Goal: Information Seeking & Learning: Compare options

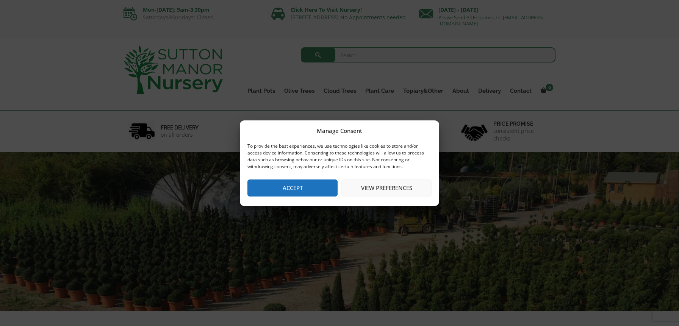
click at [305, 187] on button "Accept" at bounding box center [293, 188] width 90 height 17
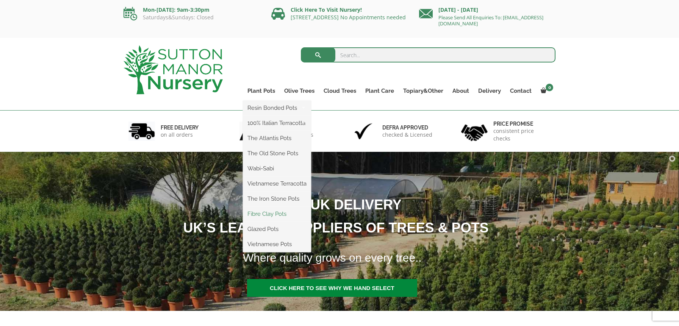
click at [271, 216] on link "Fibre Clay Pots" at bounding box center [277, 213] width 68 height 11
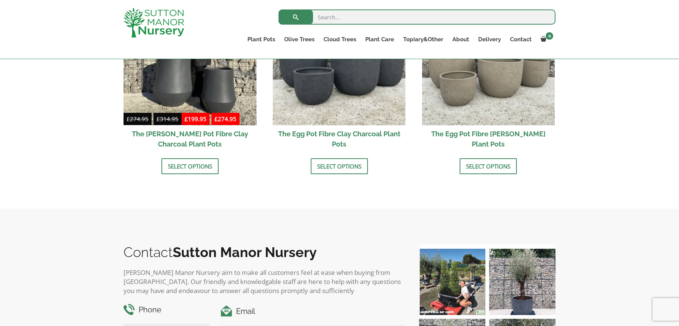
scroll to position [278, 0]
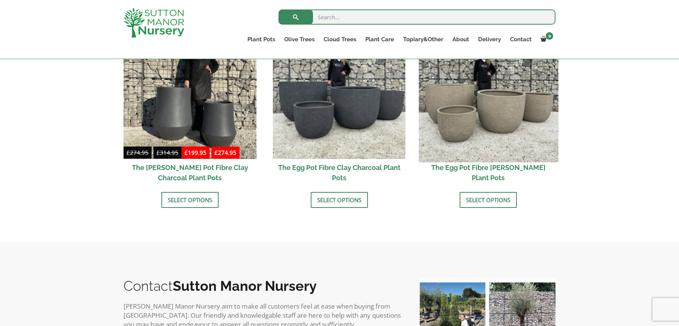
click at [489, 120] on img at bounding box center [488, 92] width 139 height 139
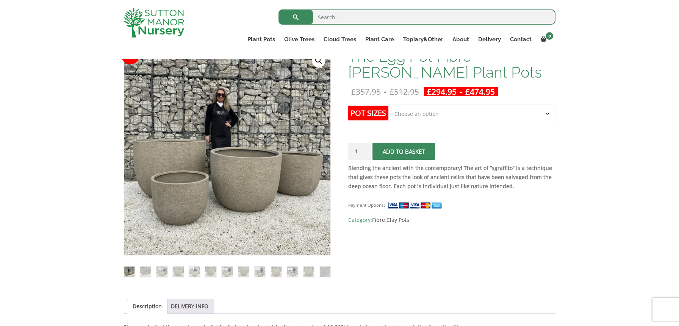
scroll to position [127, 0]
click at [443, 116] on select "Choose an option Click here to buy the 5th To Largest Pot In The Picture Click …" at bounding box center [472, 113] width 167 height 19
drag, startPoint x: 149, startPoint y: 271, endPoint x: 154, endPoint y: 271, distance: 4.9
click at [149, 271] on img at bounding box center [145, 271] width 11 height 11
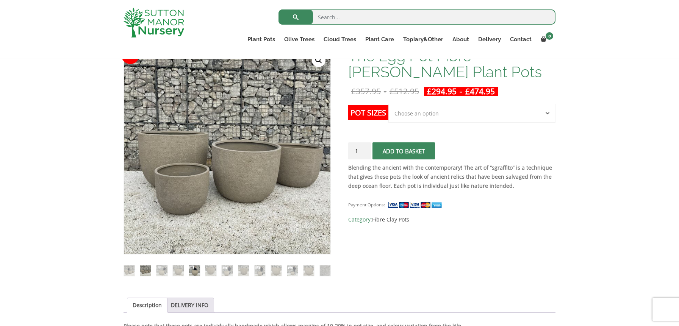
click at [194, 270] on img at bounding box center [194, 271] width 11 height 11
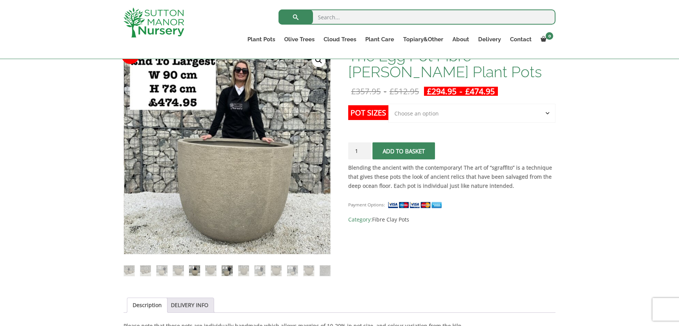
click at [230, 270] on img at bounding box center [227, 271] width 11 height 11
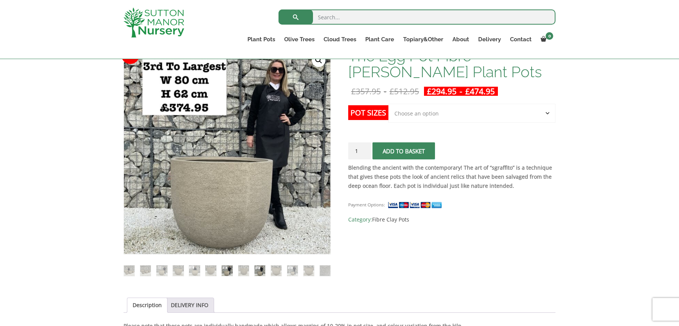
click at [260, 270] on img at bounding box center [260, 271] width 11 height 11
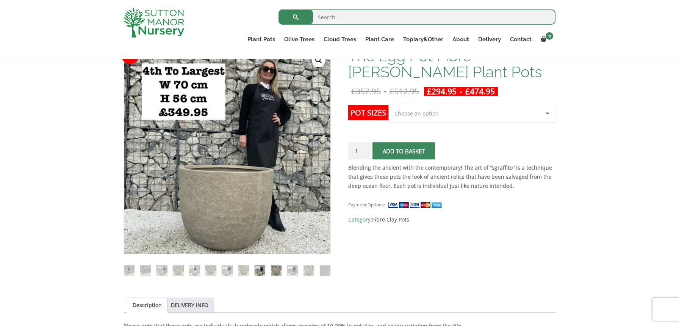
click at [276, 272] on img at bounding box center [276, 271] width 11 height 11
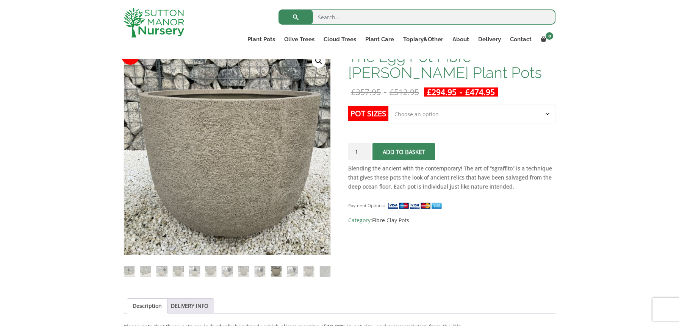
scroll to position [127, 0]
click at [128, 271] on img at bounding box center [129, 271] width 11 height 11
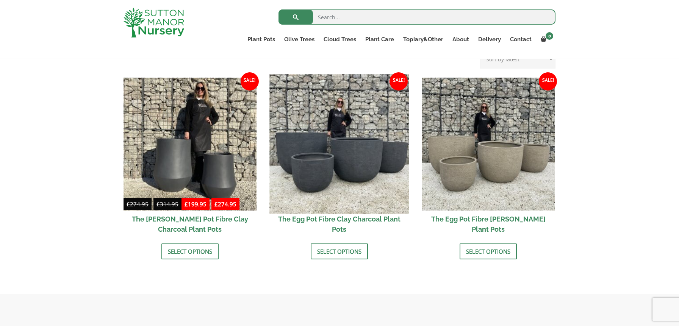
scroll to position [227, 0]
click at [353, 174] on img at bounding box center [339, 143] width 139 height 139
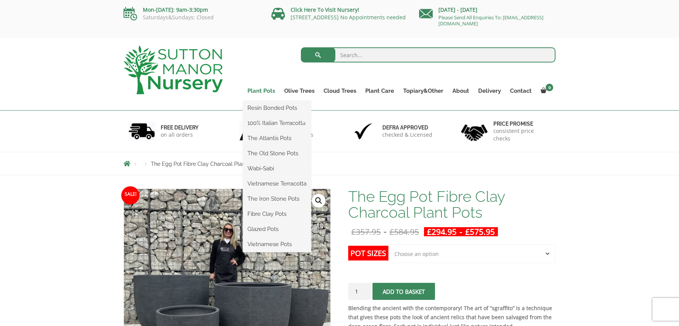
click at [258, 90] on link "Plant Pots" at bounding box center [261, 91] width 37 height 11
click at [267, 91] on link "Plant Pots" at bounding box center [261, 91] width 37 height 11
click at [272, 110] on link "Resin Bonded Pots" at bounding box center [277, 107] width 68 height 11
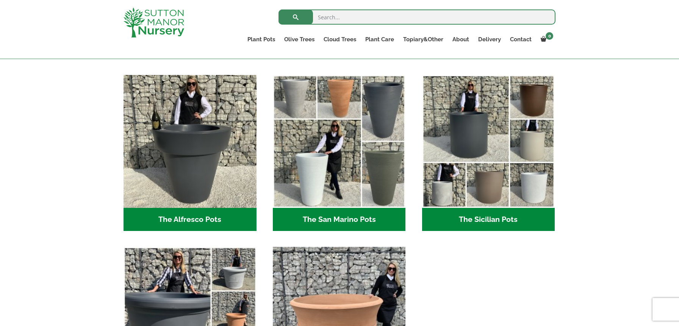
scroll to position [875, 0]
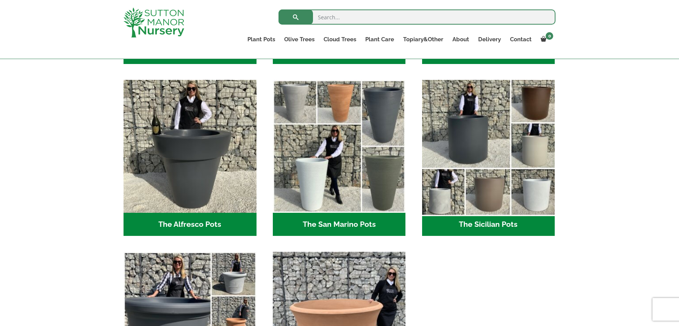
click at [497, 195] on img "Visit product category The Sicilian Pots" at bounding box center [488, 146] width 139 height 139
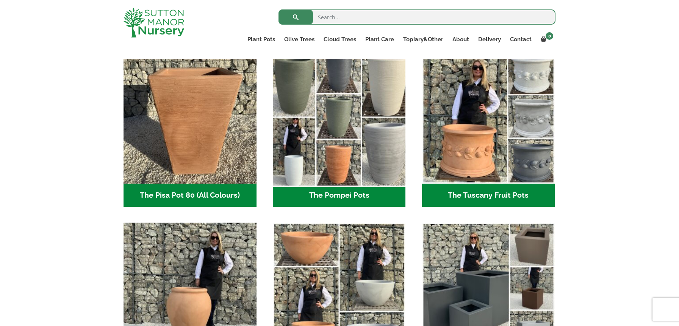
click at [347, 125] on img "Visit product category The Pompei Pots" at bounding box center [339, 117] width 139 height 139
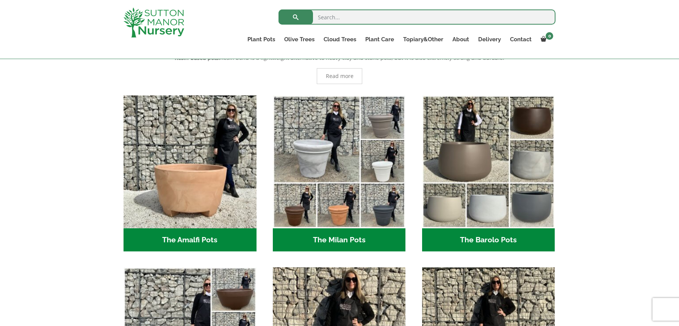
scroll to position [158, 0]
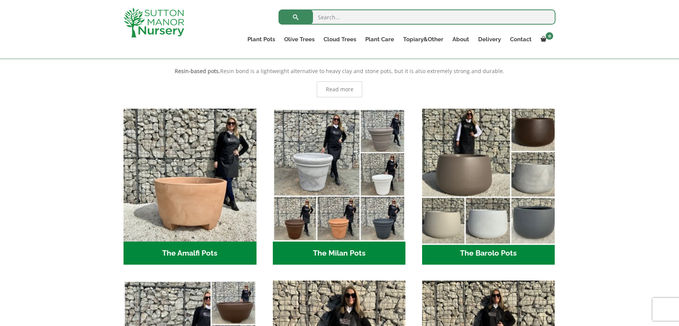
click at [528, 194] on img "Visit product category The Barolo Pots" at bounding box center [488, 174] width 139 height 139
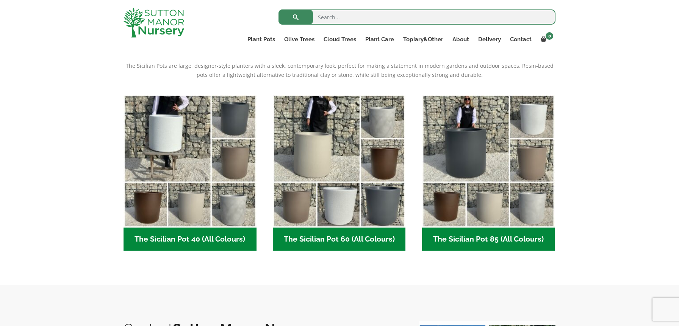
scroll to position [180, 0]
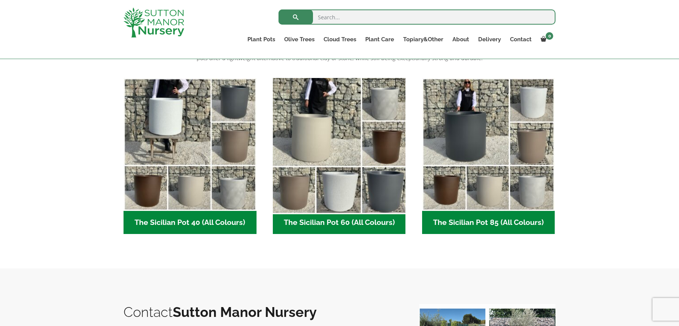
click at [346, 174] on img "Visit product category The Sicilian Pot 60 (All Colours)" at bounding box center [339, 144] width 139 height 139
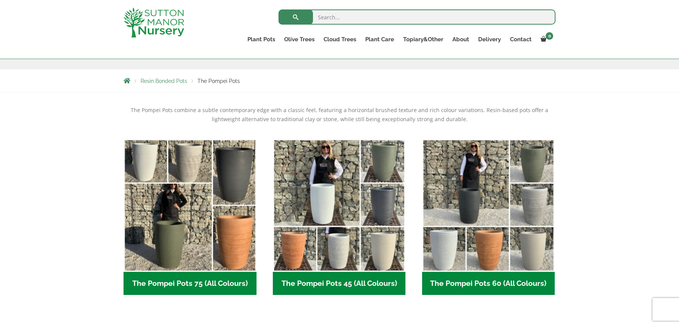
scroll to position [121, 0]
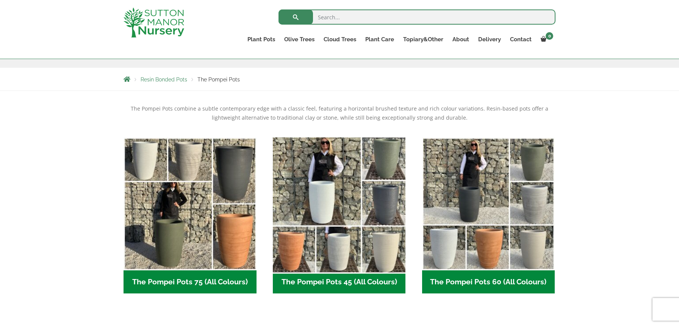
click at [371, 208] on img "Visit product category The Pompei Pots 45 (All Colours)" at bounding box center [339, 203] width 139 height 139
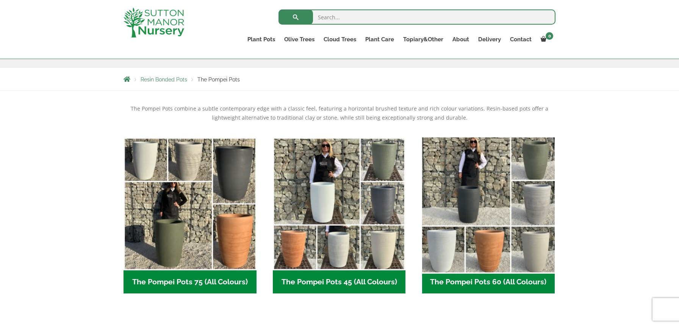
click at [507, 212] on img "Visit product category The Pompei Pots 60 (All Colours)" at bounding box center [488, 203] width 139 height 139
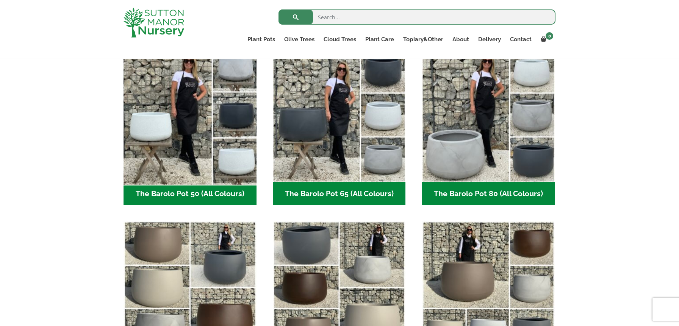
scroll to position [208, 0]
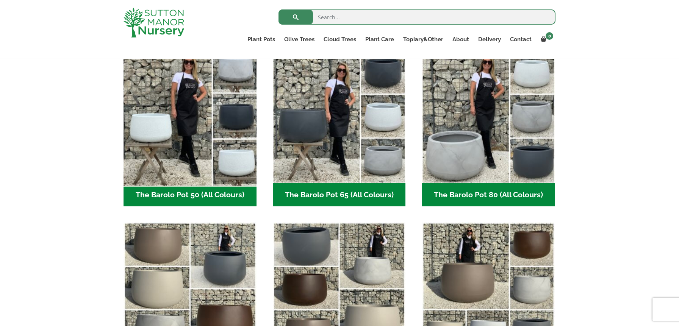
click at [196, 128] on img "Visit product category The Barolo Pot 50 (All Colours)" at bounding box center [189, 116] width 139 height 139
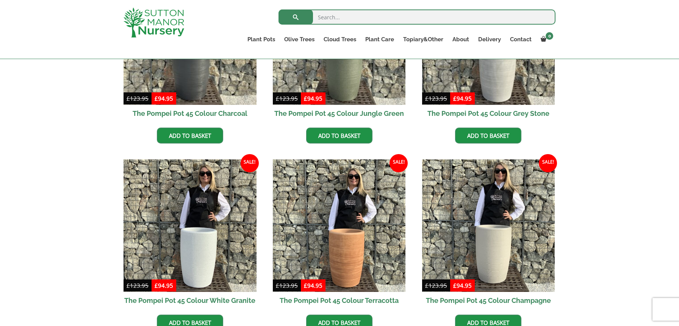
scroll to position [282, 0]
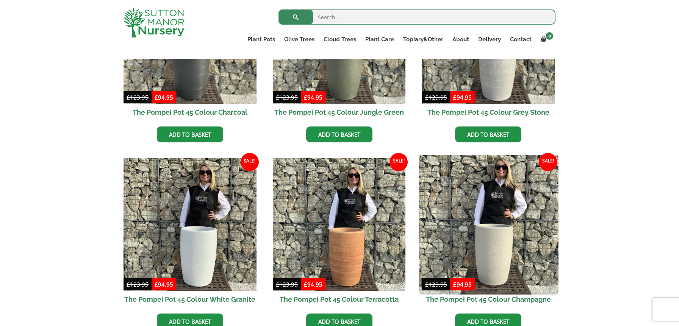
click at [496, 221] on img at bounding box center [488, 224] width 139 height 139
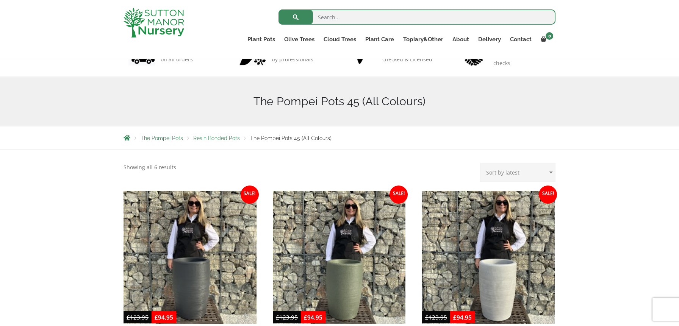
scroll to position [61, 0]
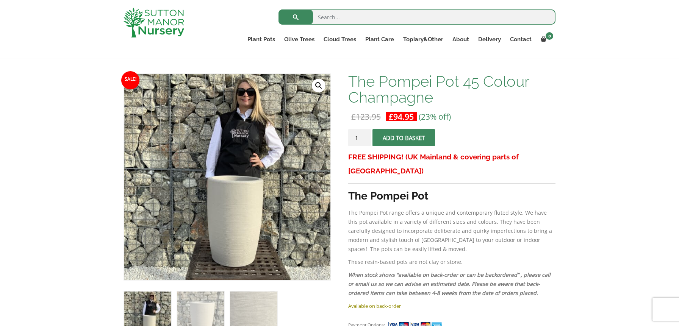
scroll to position [102, 0]
click at [247, 305] on img at bounding box center [253, 314] width 47 height 47
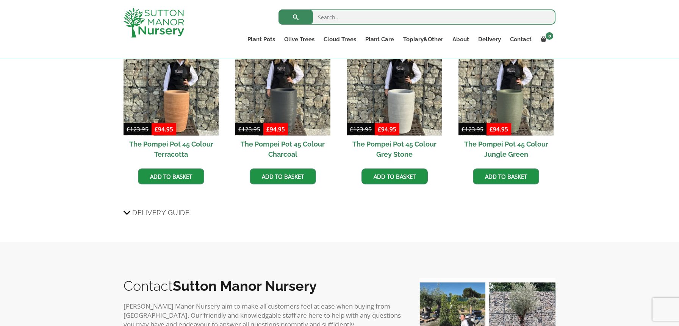
scroll to position [657, 0]
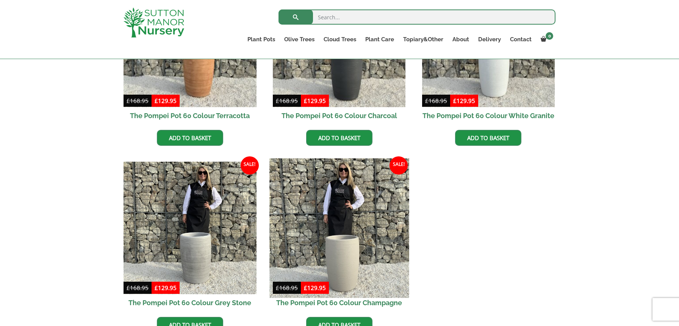
scroll to position [283, 0]
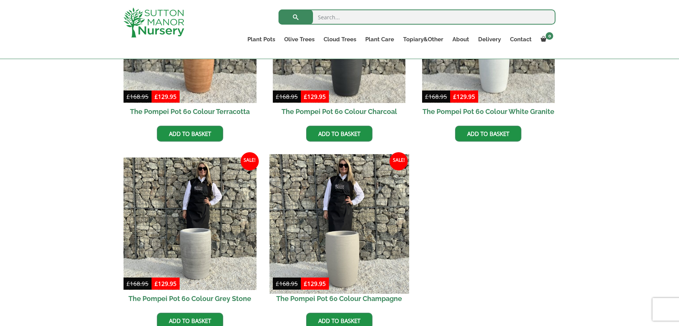
click at [345, 238] on img at bounding box center [339, 223] width 139 height 139
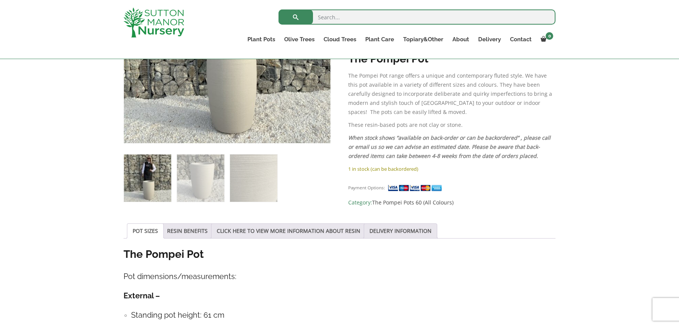
scroll to position [238, 0]
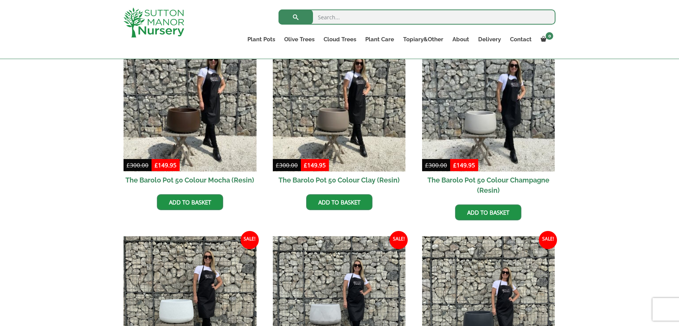
scroll to position [213, 0]
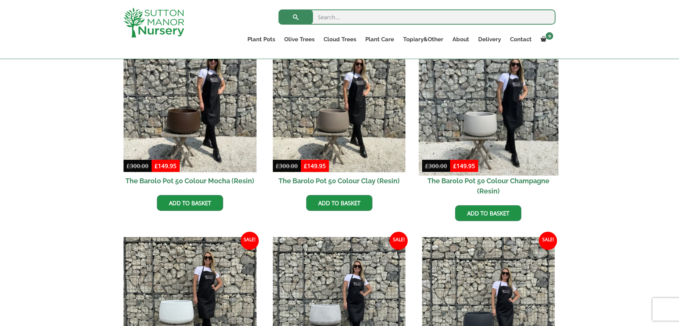
click at [542, 149] on img at bounding box center [488, 105] width 139 height 139
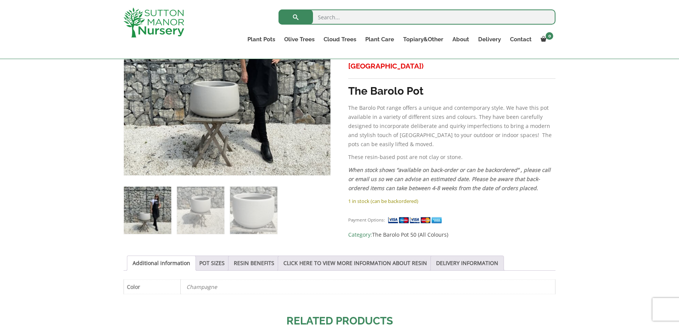
scroll to position [205, 0]
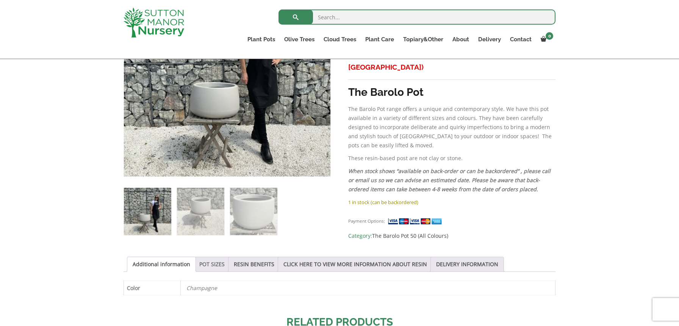
click at [206, 263] on link "POT SIZES" at bounding box center [211, 264] width 25 height 14
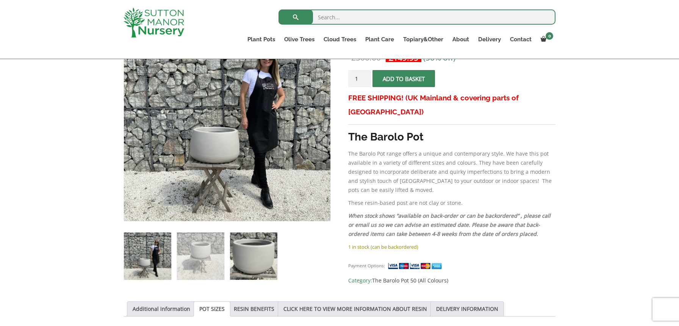
scroll to position [163, 0]
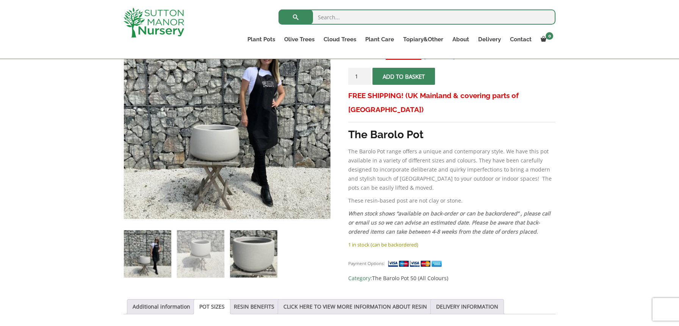
click at [259, 252] on img at bounding box center [253, 253] width 47 height 47
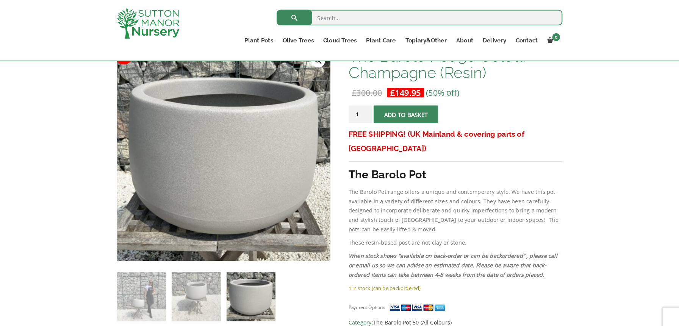
scroll to position [123, 0]
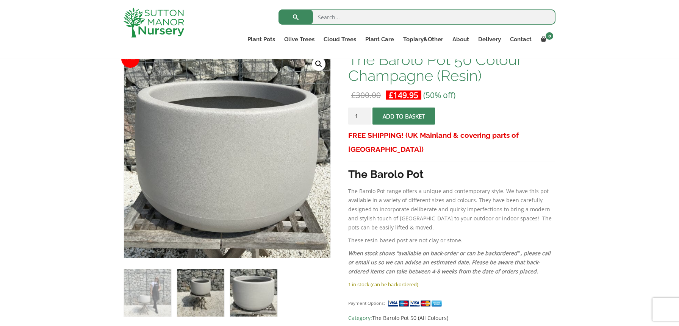
click at [199, 296] on img at bounding box center [200, 293] width 47 height 47
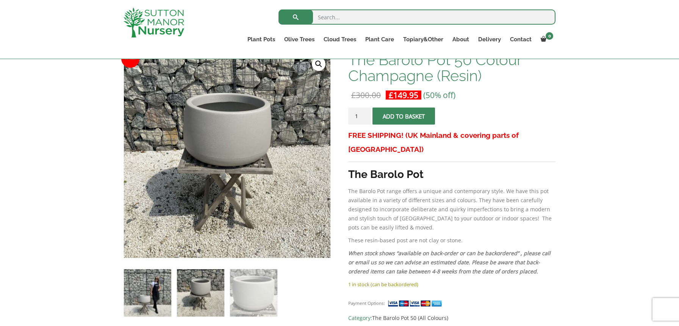
drag, startPoint x: 139, startPoint y: 298, endPoint x: 163, endPoint y: 291, distance: 25.2
click at [139, 298] on img at bounding box center [147, 293] width 47 height 47
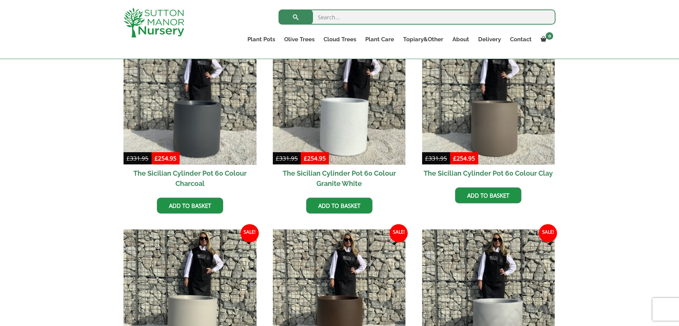
scroll to position [220, 0]
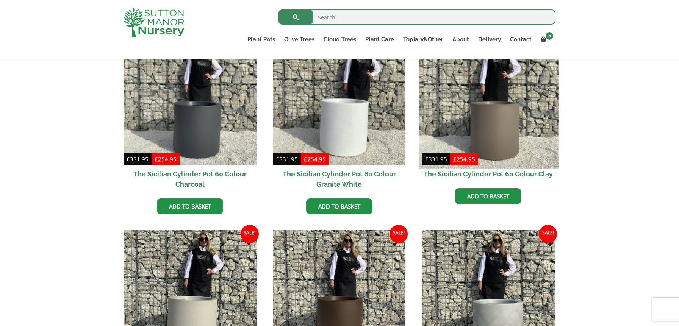
click at [527, 139] on img at bounding box center [488, 98] width 139 height 139
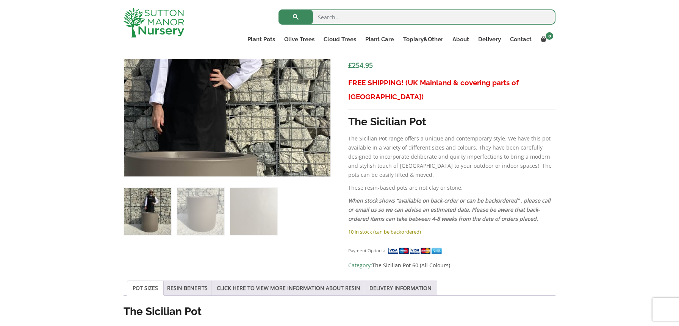
scroll to position [288, 0]
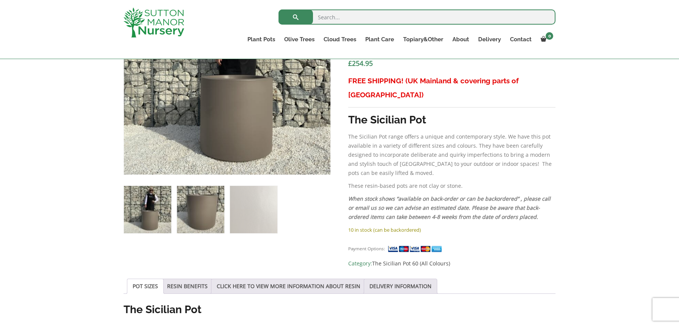
click at [205, 216] on img at bounding box center [200, 209] width 47 height 47
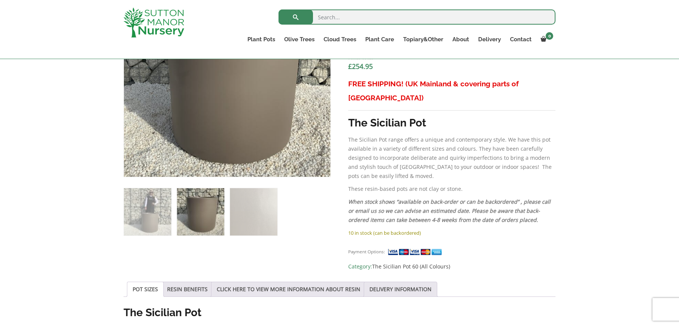
scroll to position [325, 0]
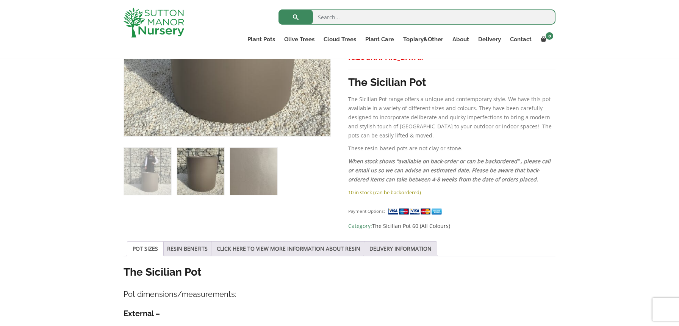
click at [257, 177] on img at bounding box center [253, 171] width 47 height 47
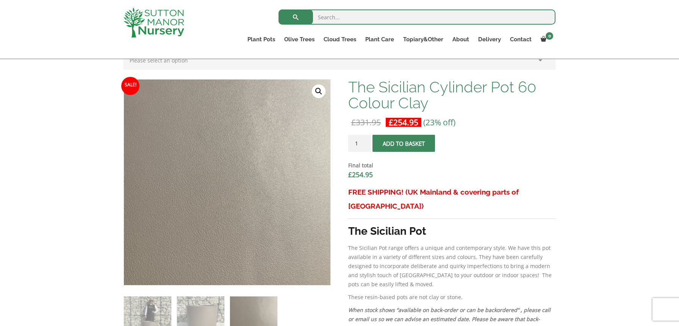
scroll to position [176, 0]
click at [197, 317] on img at bounding box center [200, 320] width 47 height 47
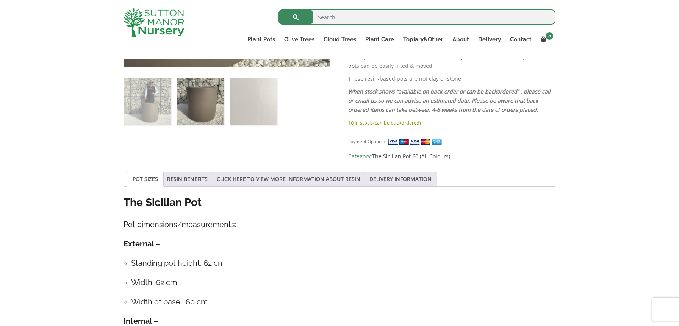
scroll to position [445, 0]
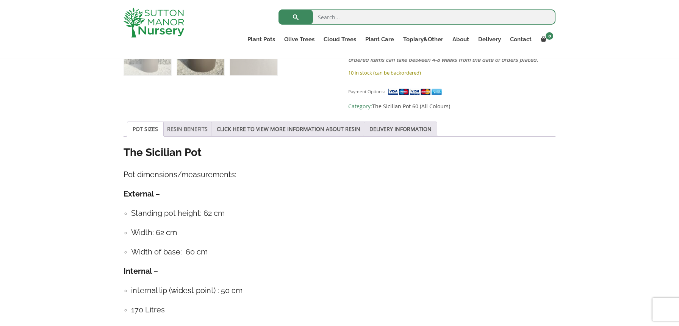
click at [194, 122] on link "RESIN BENEFITS" at bounding box center [187, 129] width 41 height 14
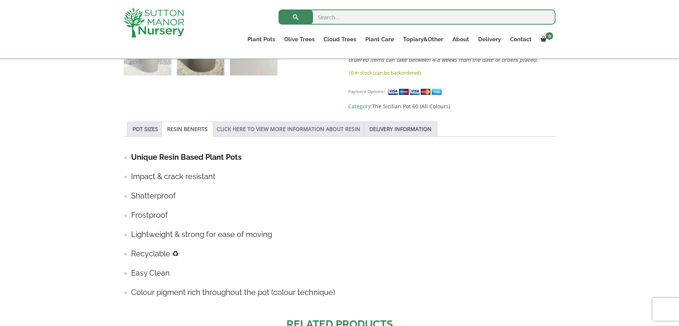
click at [243, 122] on link "CLICK HERE TO VIEW MORE INFORMATION ABOUT RESIN" at bounding box center [289, 129] width 144 height 14
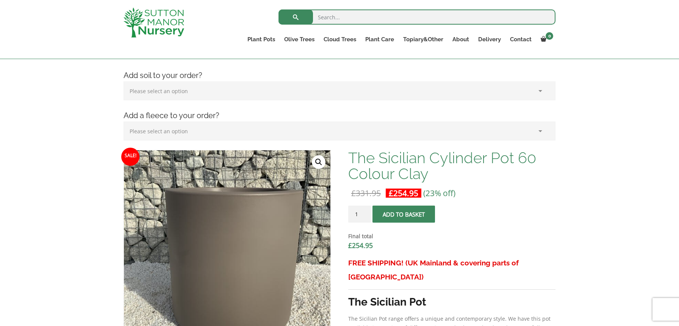
scroll to position [119, 0]
